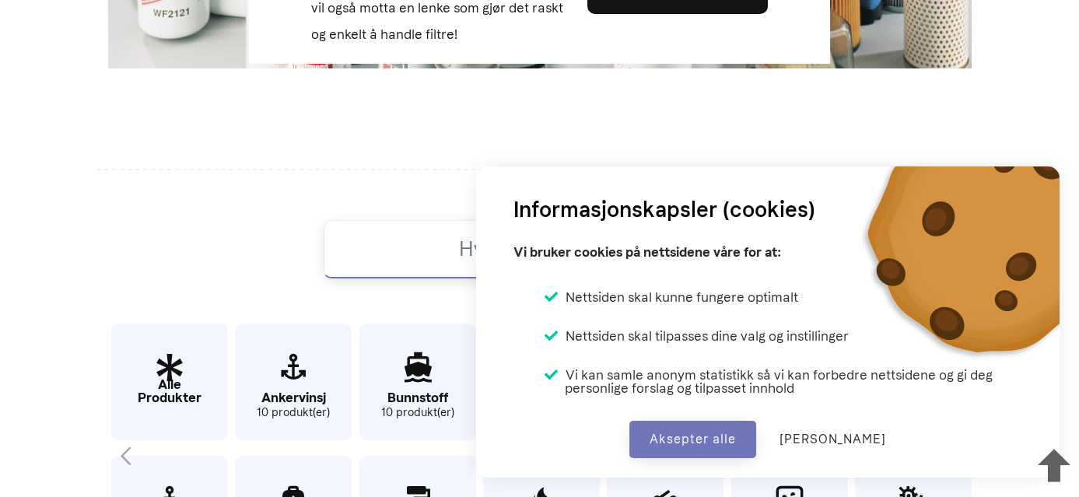
scroll to position [598, 0]
click at [727, 445] on button "Aksepter alle" at bounding box center [693, 439] width 127 height 37
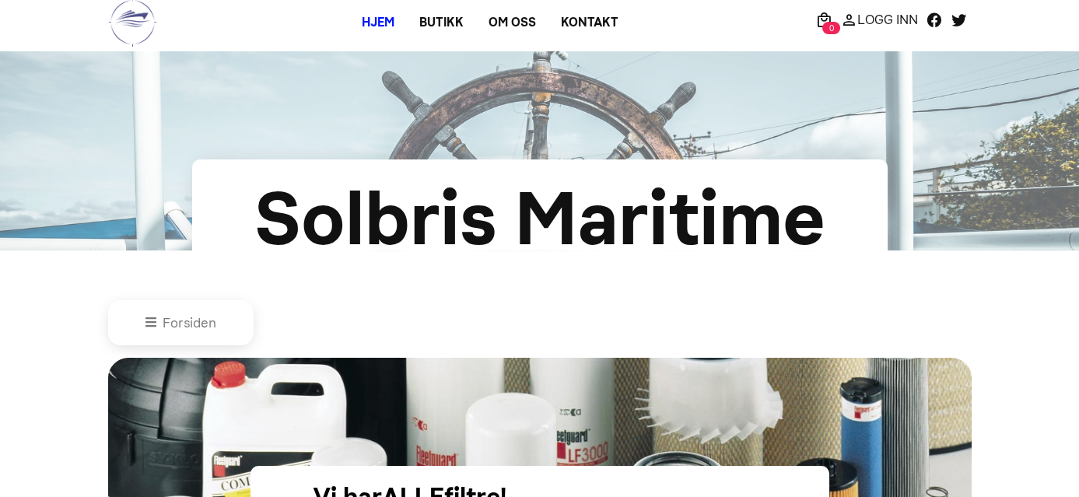
scroll to position [0, 0]
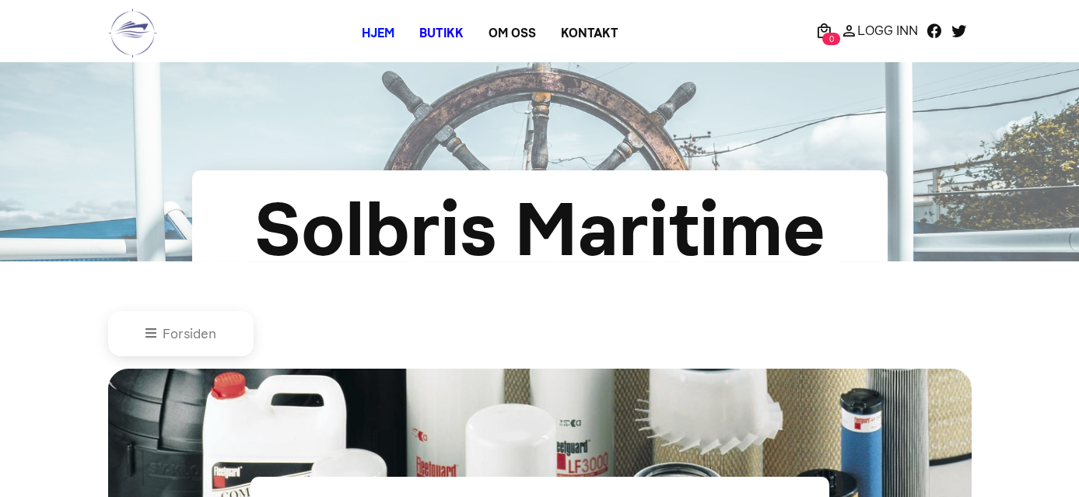
click at [430, 26] on link "Butikk" at bounding box center [441, 33] width 69 height 28
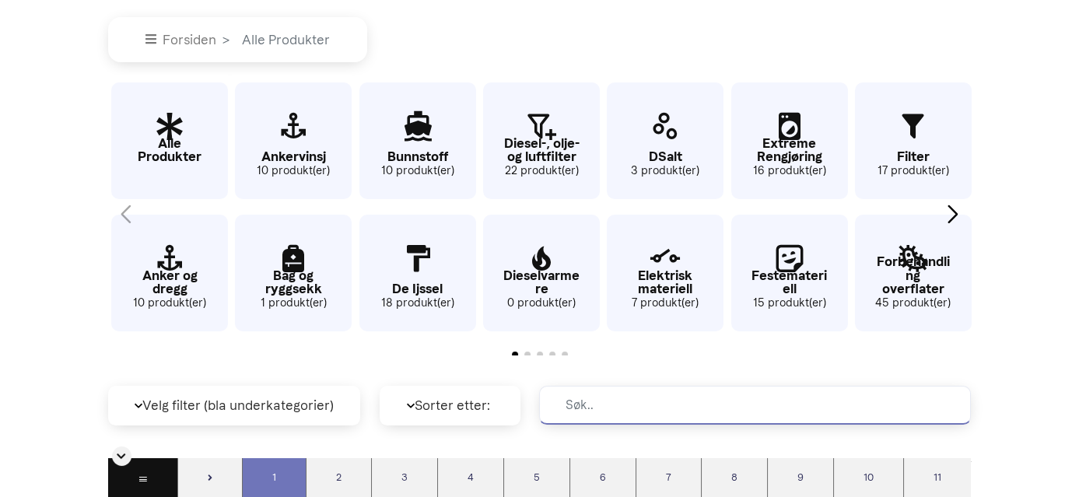
scroll to position [300, 0]
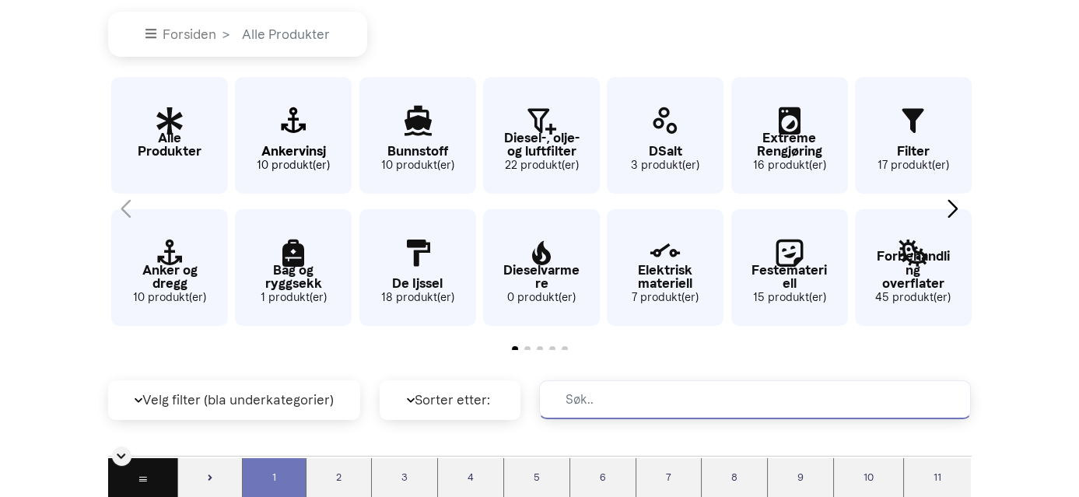
click at [280, 138] on icon "3 / 62" at bounding box center [293, 122] width 117 height 51
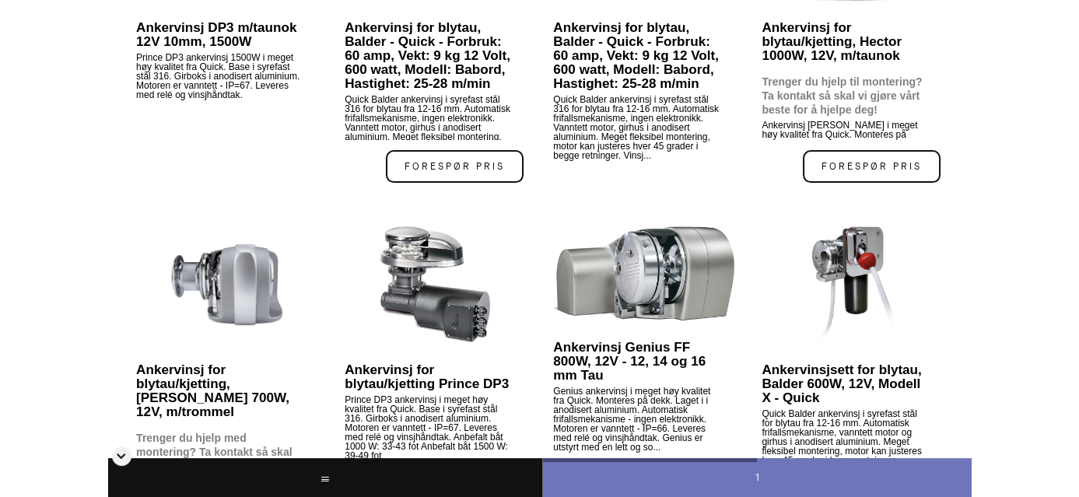
scroll to position [649, 0]
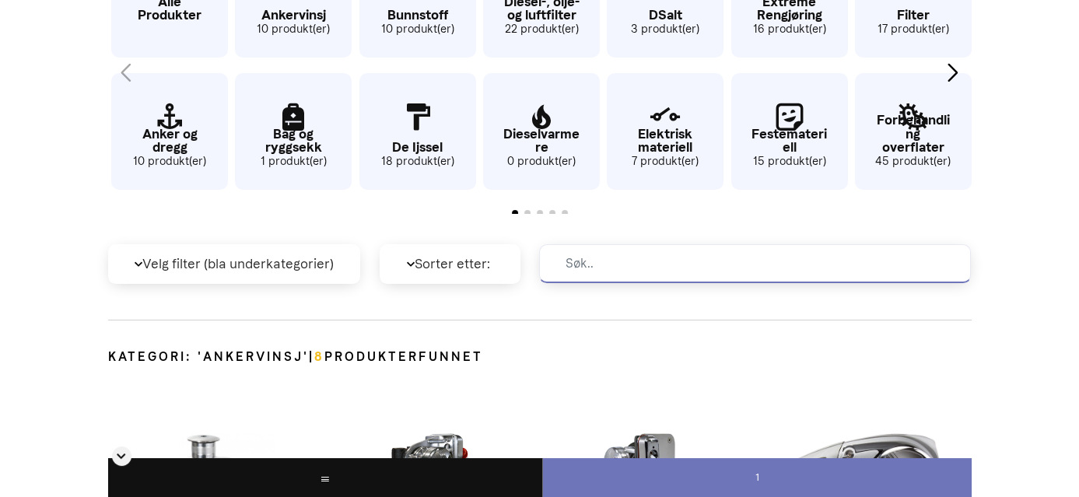
scroll to position [300, 0]
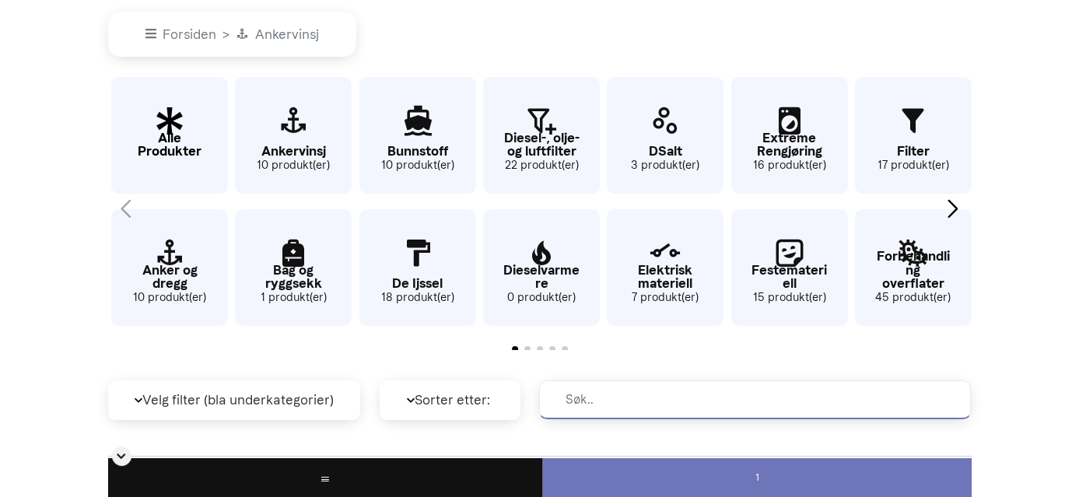
click at [183, 121] on icon "1 / 62" at bounding box center [169, 122] width 117 height 51
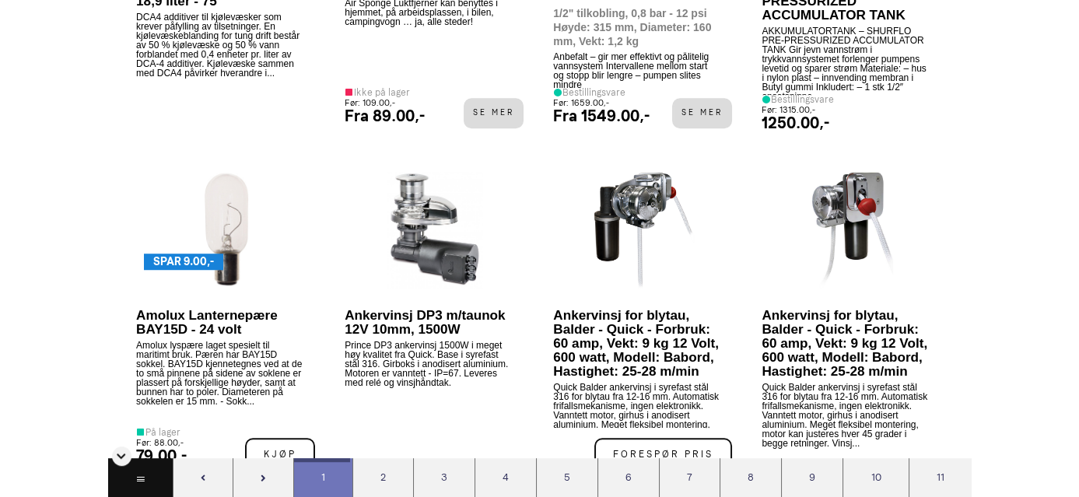
scroll to position [2417, 0]
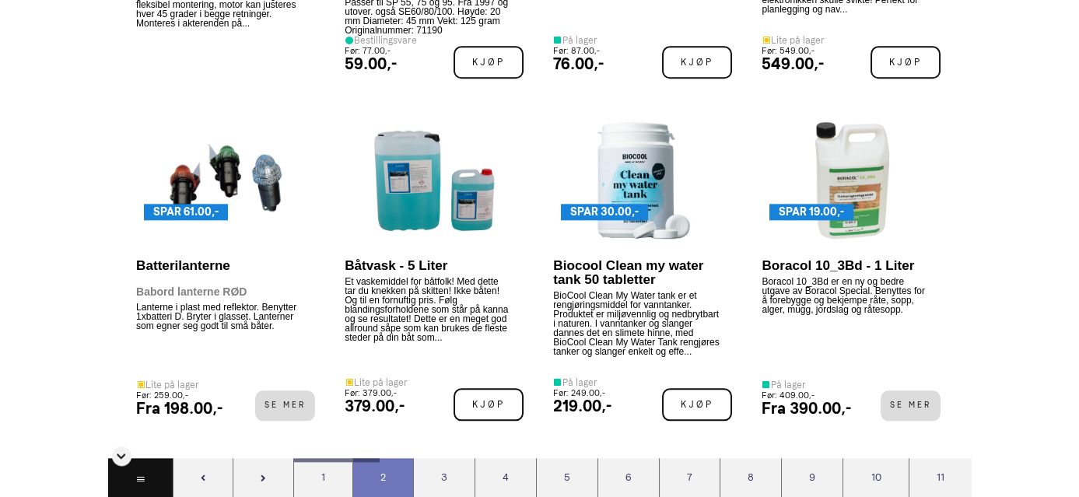
scroll to position [3493, 0]
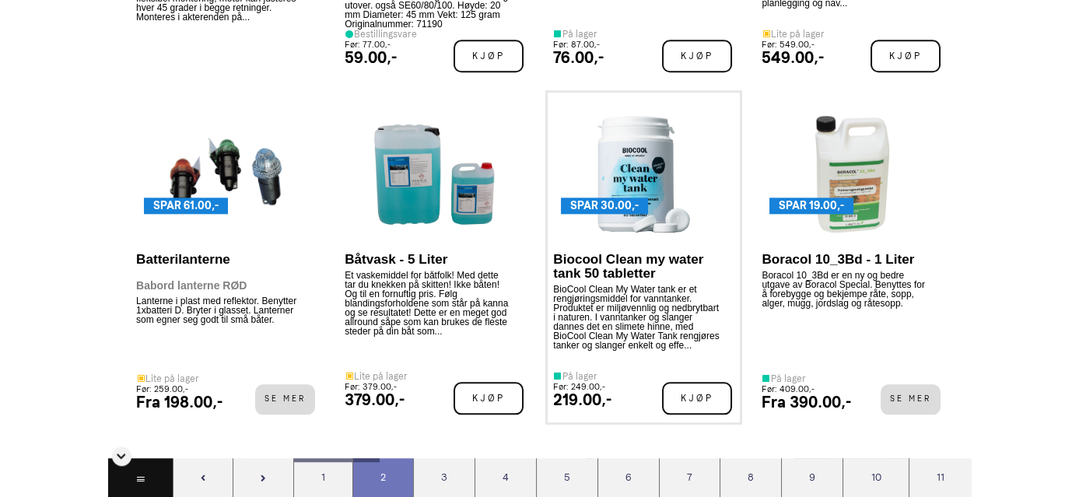
click at [618, 230] on img at bounding box center [644, 174] width 92 height 117
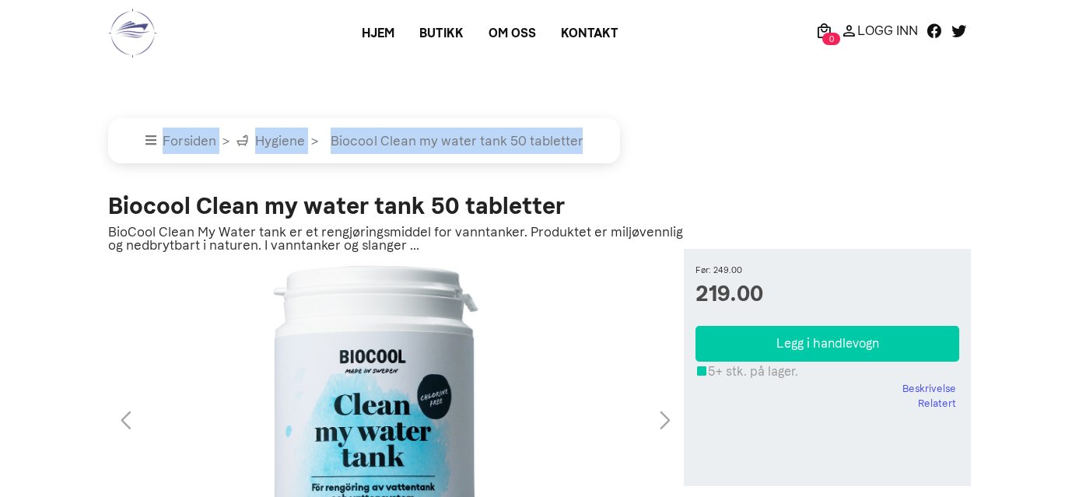
drag, startPoint x: 1079, startPoint y: 45, endPoint x: 1082, endPoint y: 88, distance: 42.9
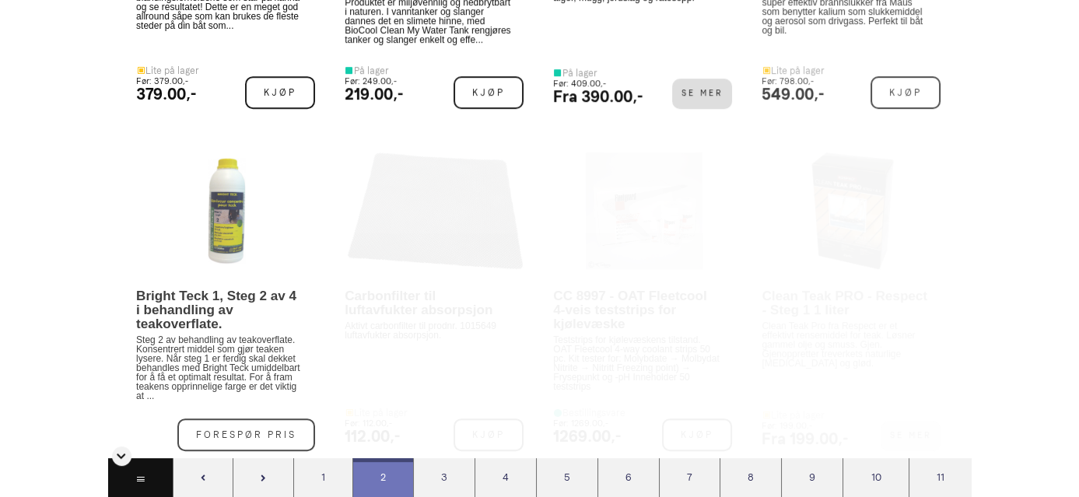
scroll to position [3493, 0]
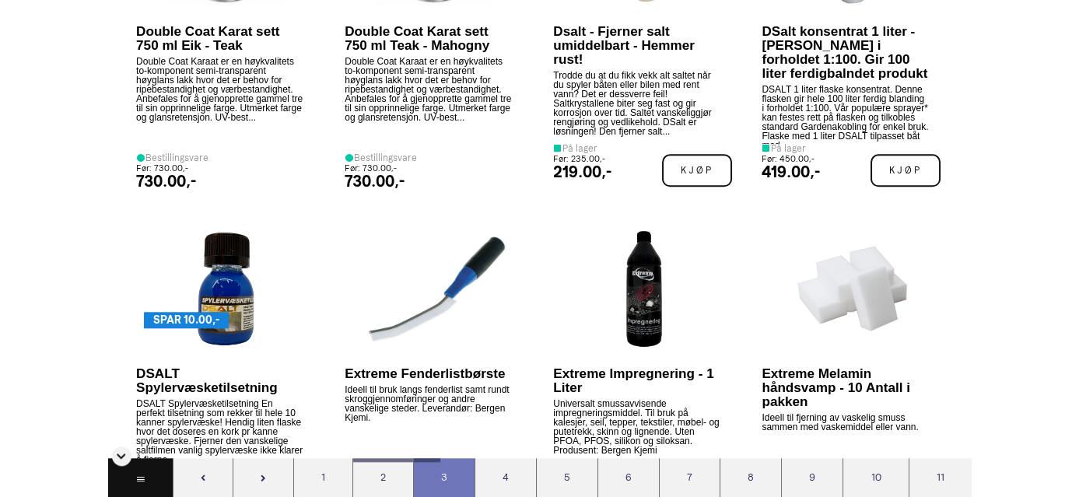
scroll to position [3364, 0]
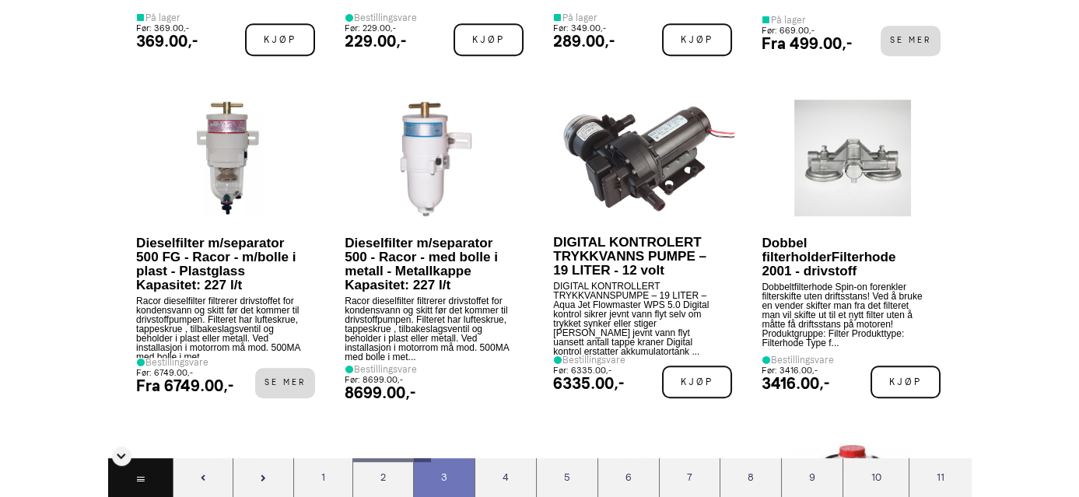
scroll to position [2310, 0]
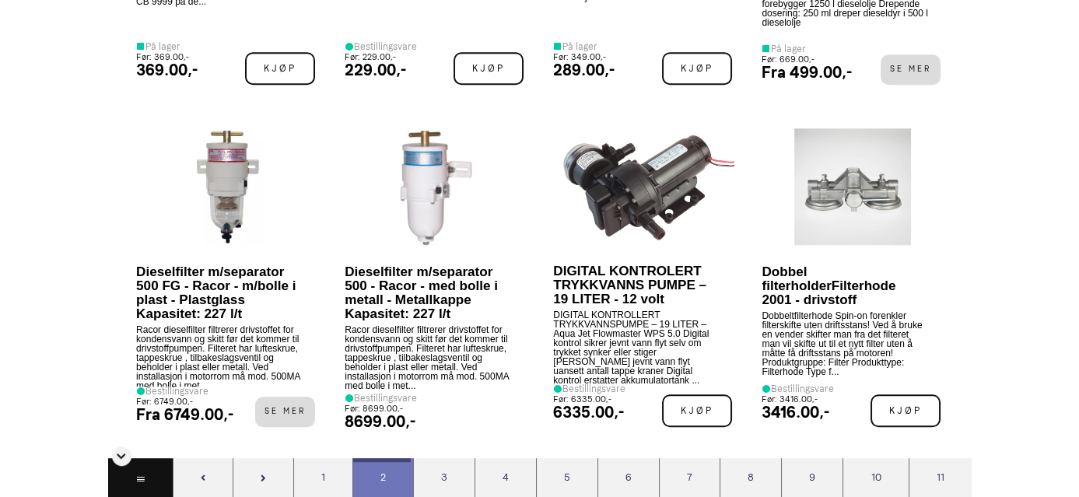
scroll to position [2482, 0]
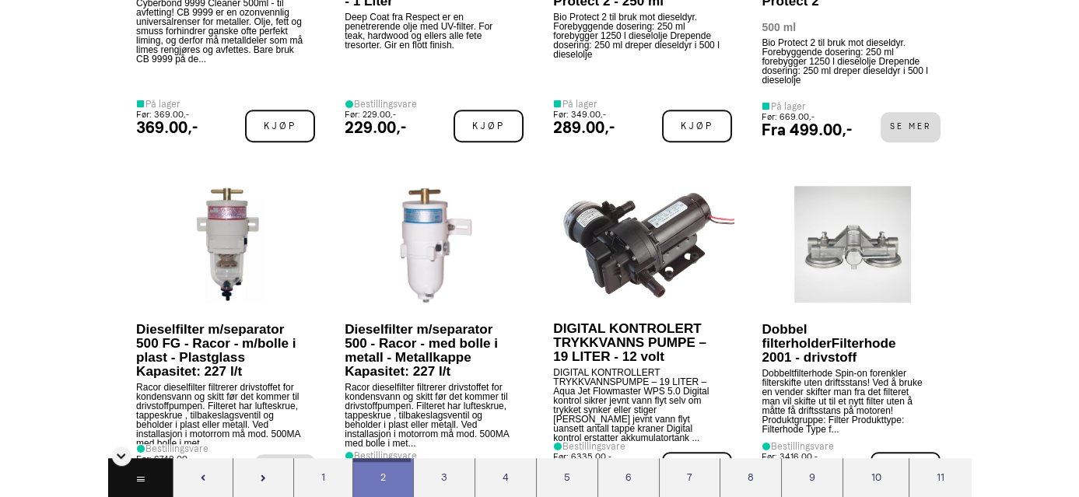
scroll to position [2403, 0]
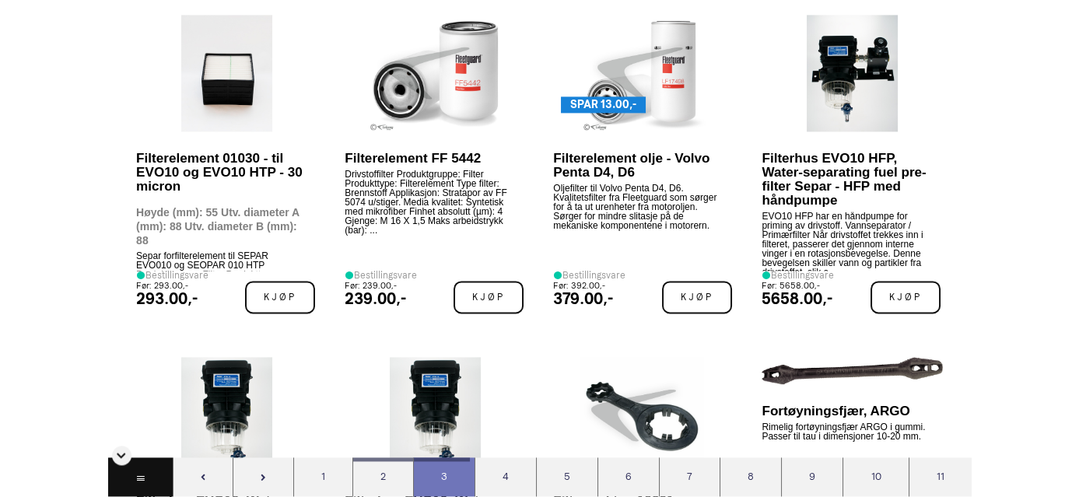
scroll to position [4632, 0]
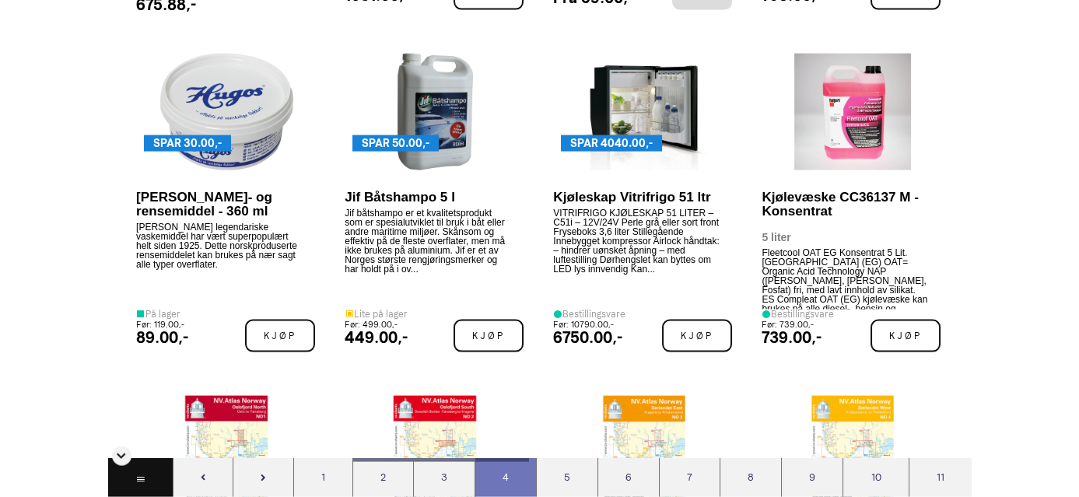
scroll to position [6649, 0]
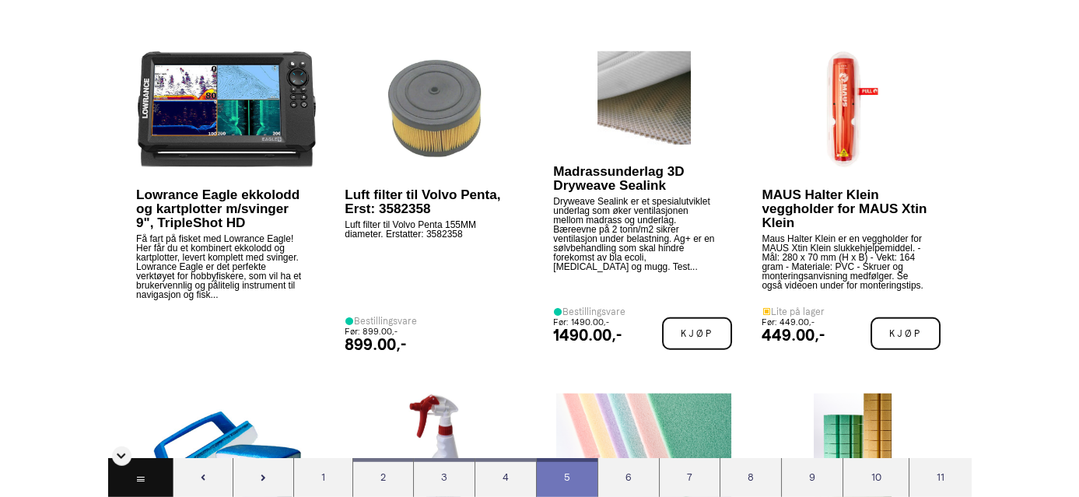
scroll to position [9052, 0]
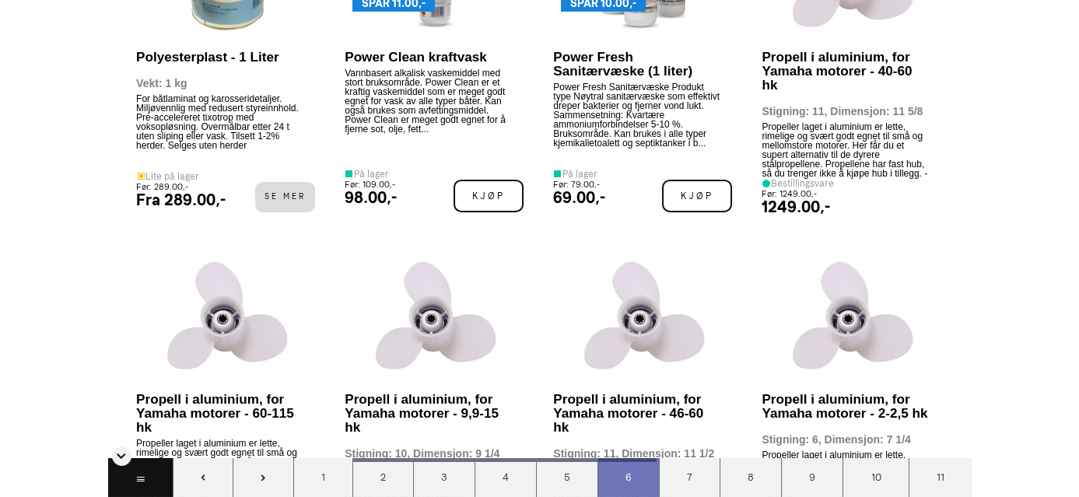
scroll to position [10900, 0]
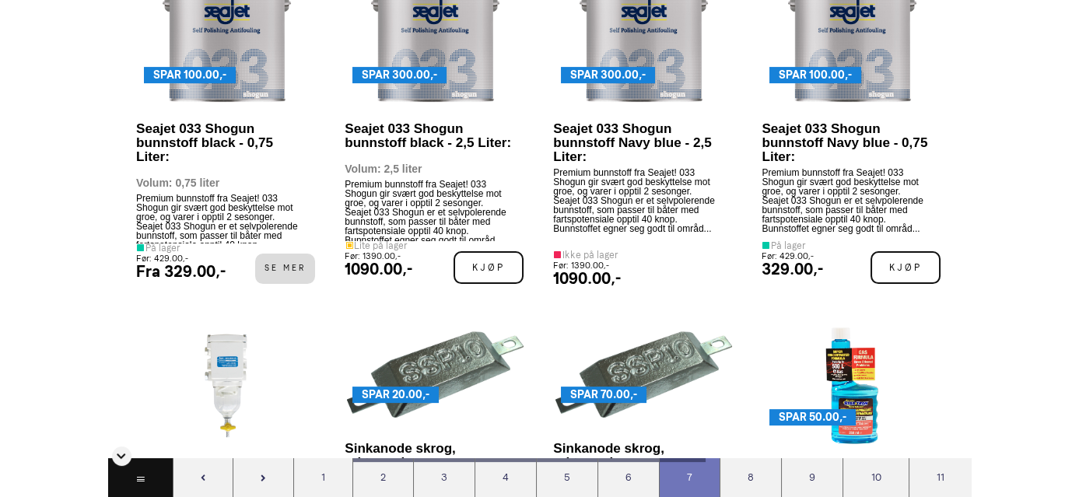
scroll to position [12937, 0]
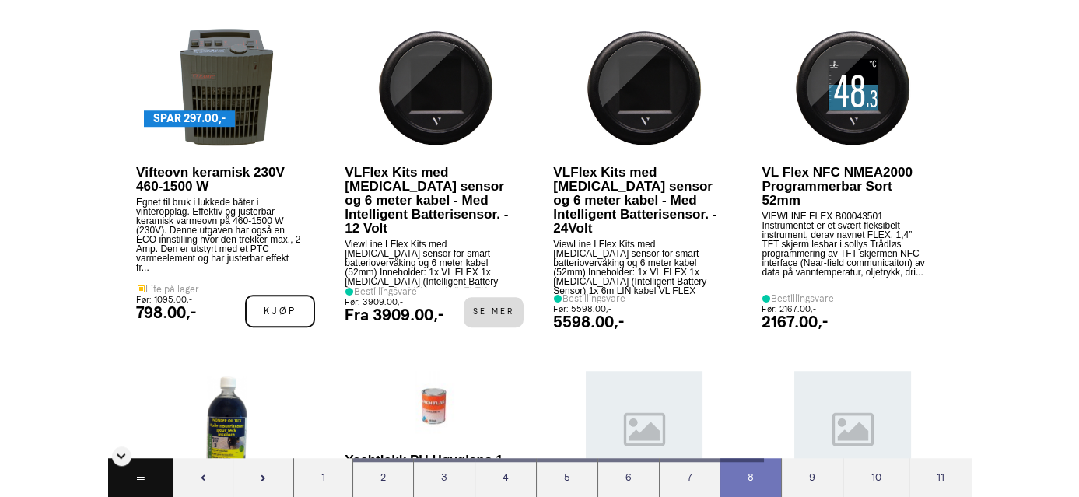
scroll to position [14522, 0]
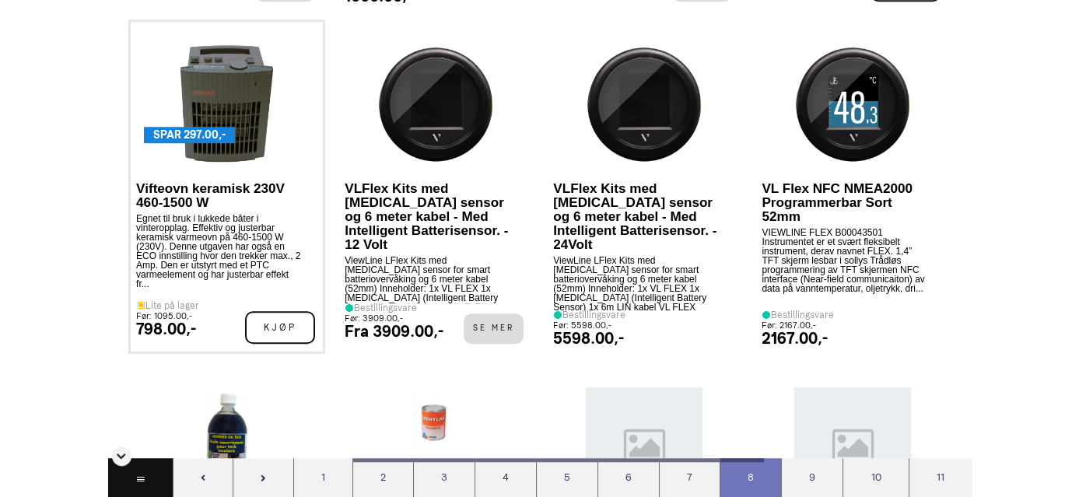
click at [207, 142] on img at bounding box center [227, 103] width 92 height 117
